Goal: Task Accomplishment & Management: Manage account settings

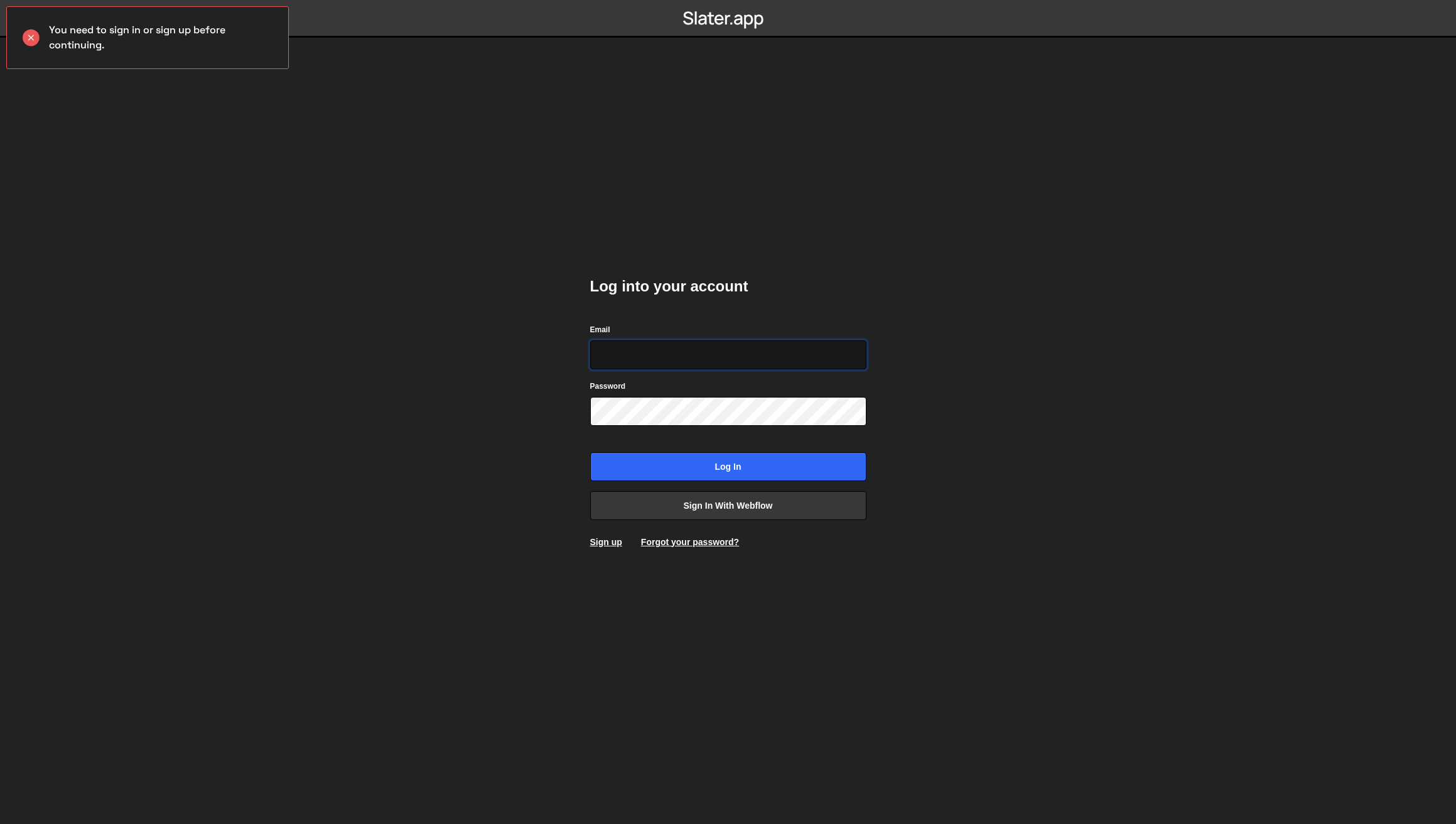
type input "[EMAIL_ADDRESS][DOMAIN_NAME]"
click at [755, 460] on input "Log in" at bounding box center [728, 467] width 276 height 29
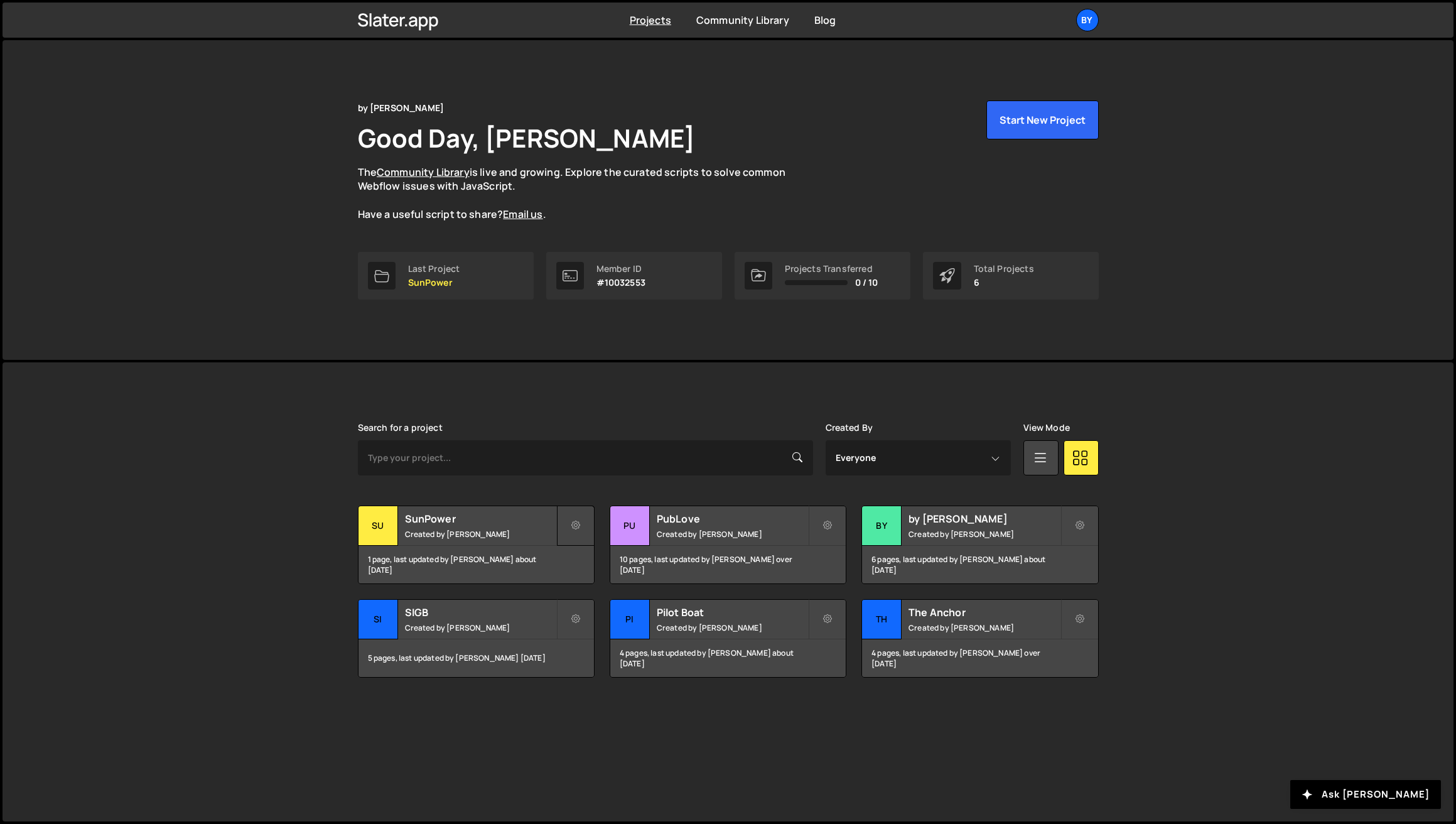
click at [577, 524] on icon at bounding box center [575, 525] width 9 height 13
click at [605, 601] on link "Delete Project" at bounding box center [632, 597] width 150 height 20
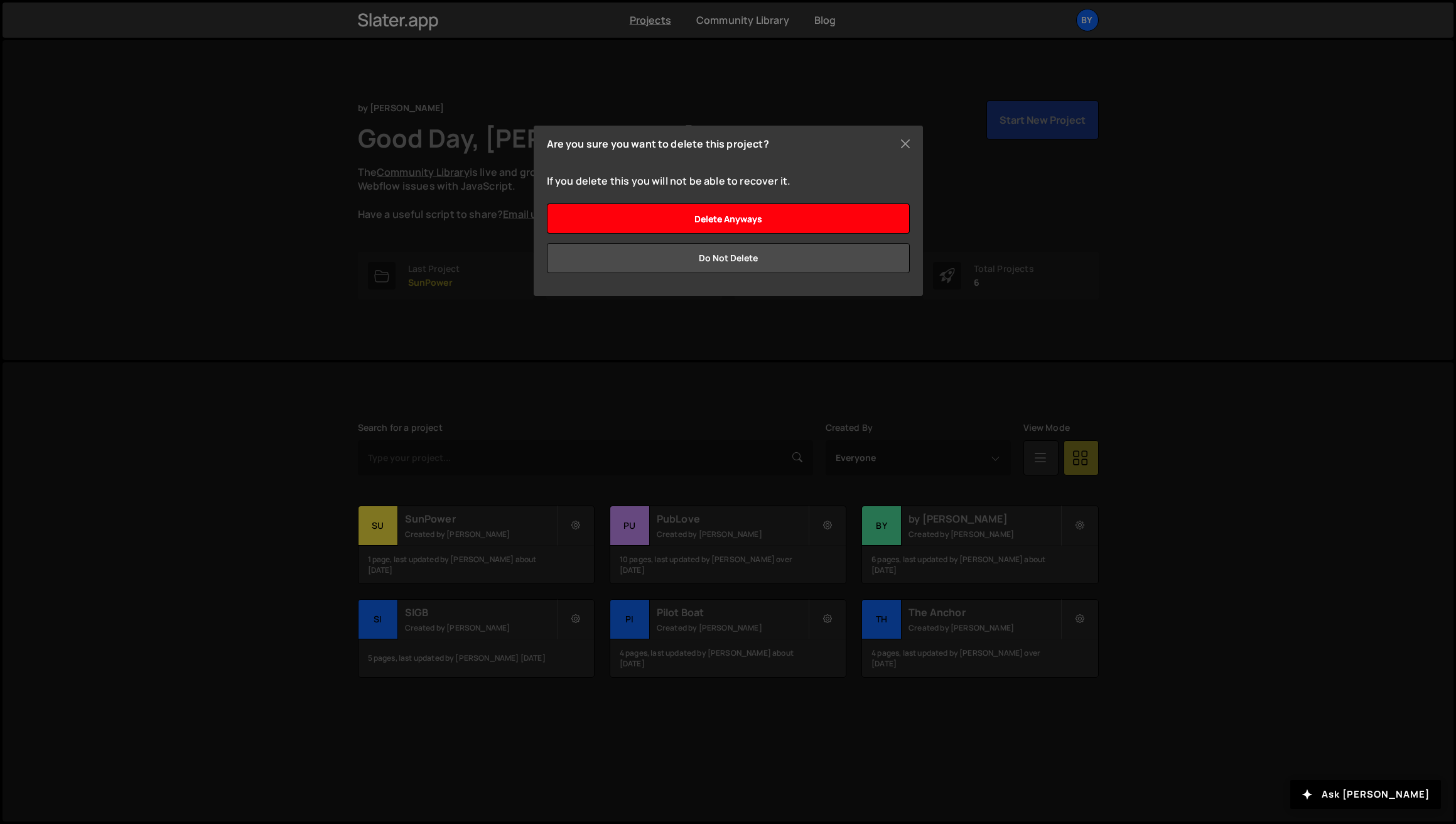
click at [733, 223] on input "Delete anyways" at bounding box center [728, 219] width 363 height 30
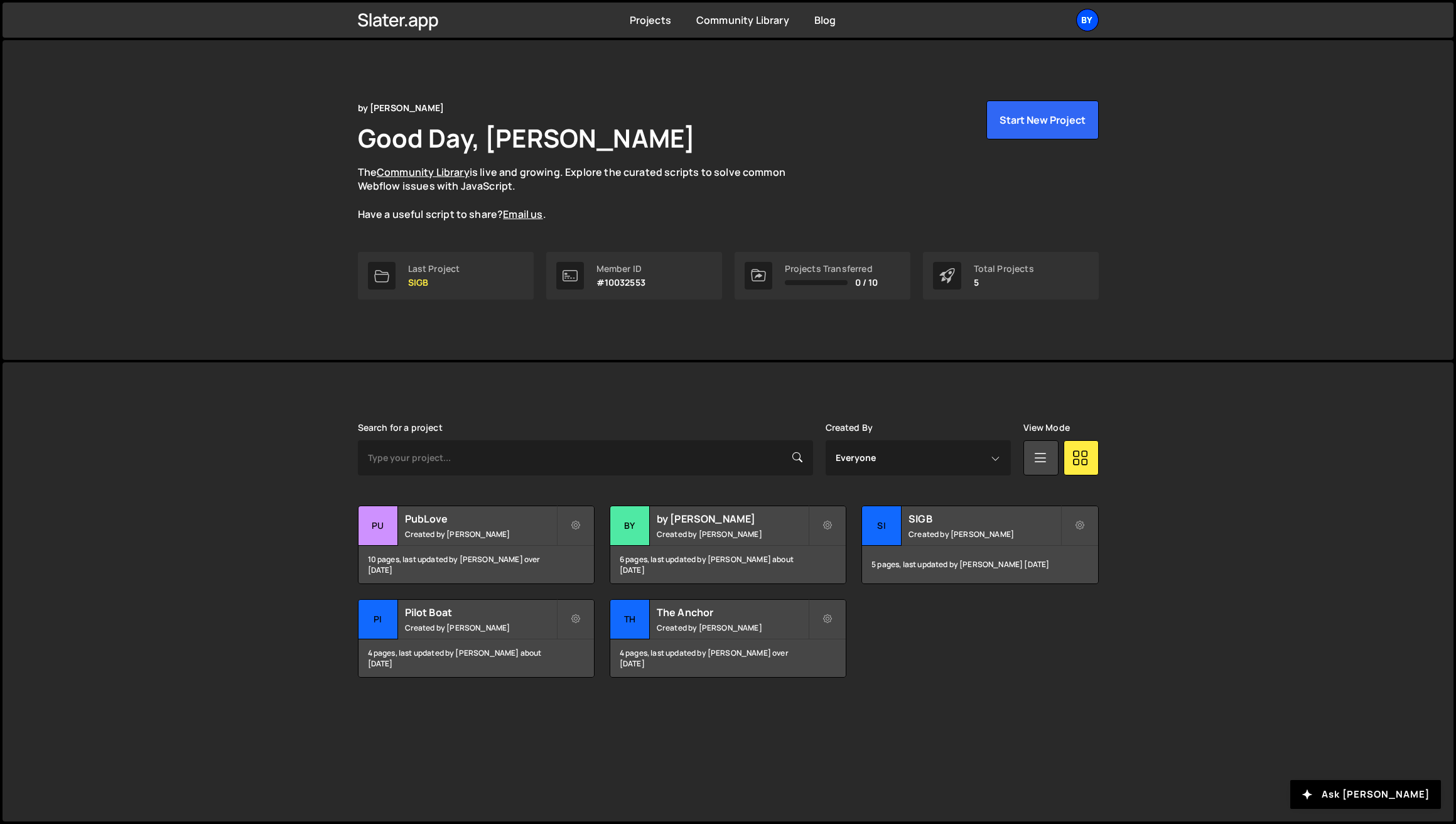
click at [1094, 20] on div "by" at bounding box center [1087, 20] width 22 height 22
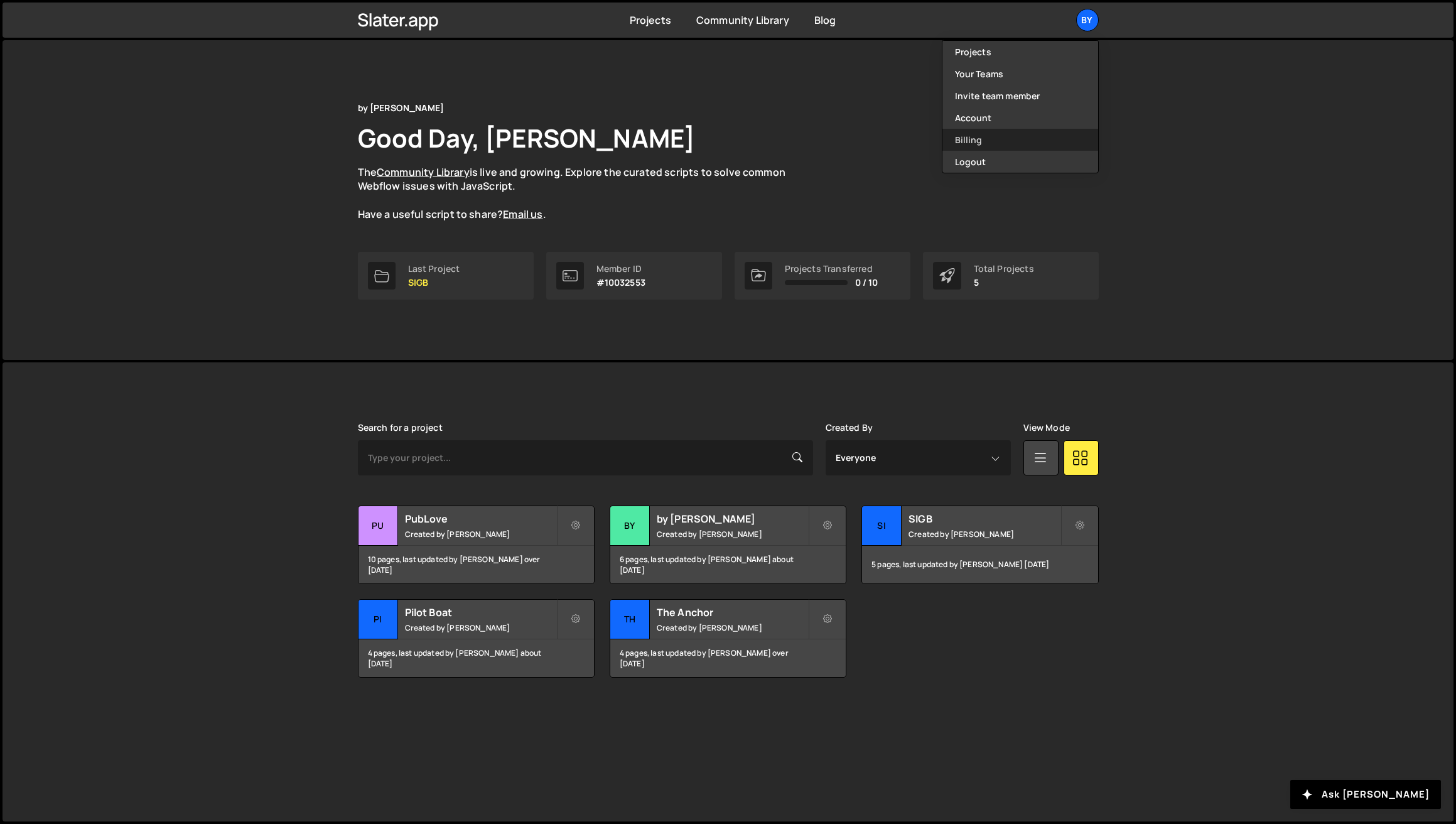
click at [979, 136] on link "Billing" at bounding box center [1020, 139] width 155 height 22
